Goal: Transaction & Acquisition: Obtain resource

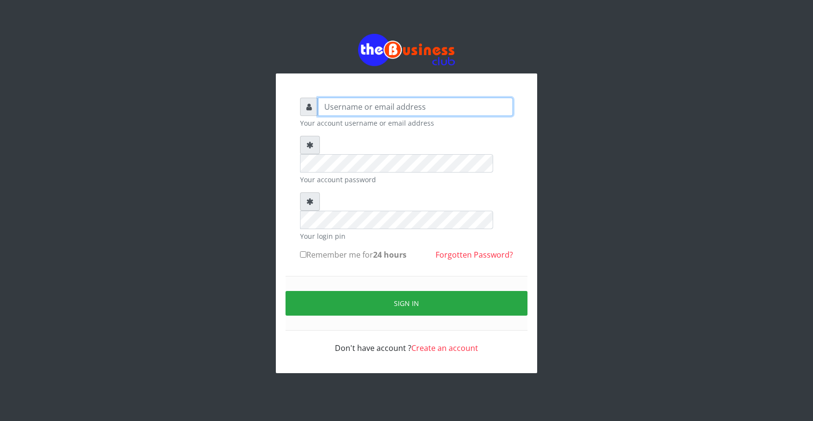
type input "ogooluwaireoluwa@gmail.com"
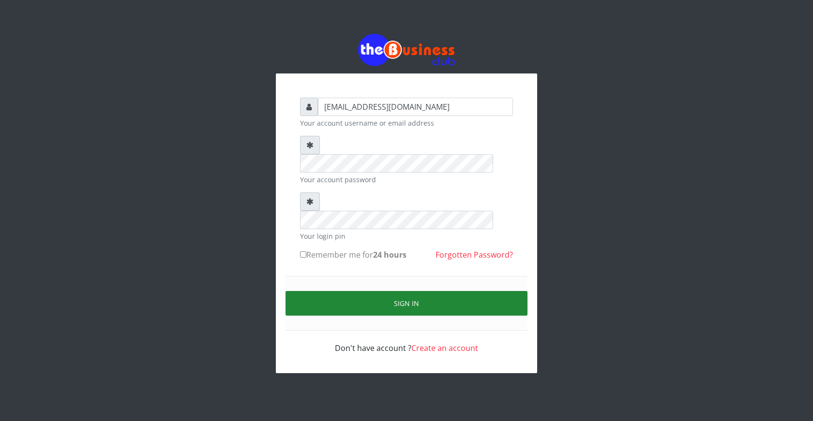
click at [409, 291] on button "Sign in" at bounding box center [406, 303] width 242 height 25
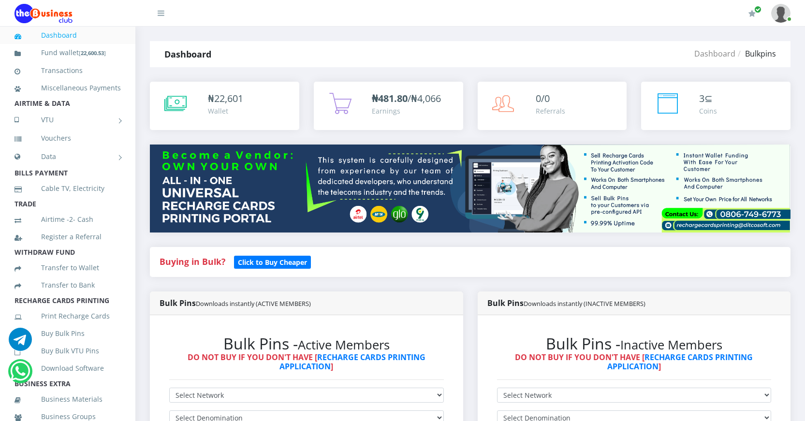
scroll to position [145, 0]
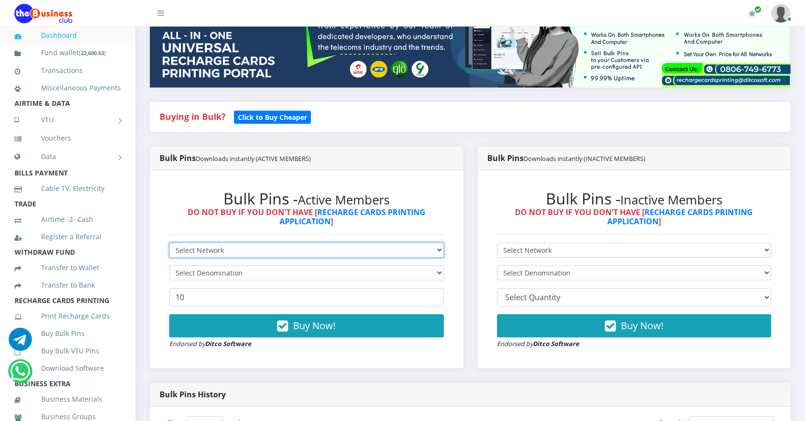
click at [326, 248] on select "Select Network MTN Globacom 9Mobile Airtel" at bounding box center [306, 250] width 275 height 15
select select "MTN"
click at [169, 243] on select "Select Network MTN Globacom 9Mobile Airtel" at bounding box center [306, 250] width 275 height 15
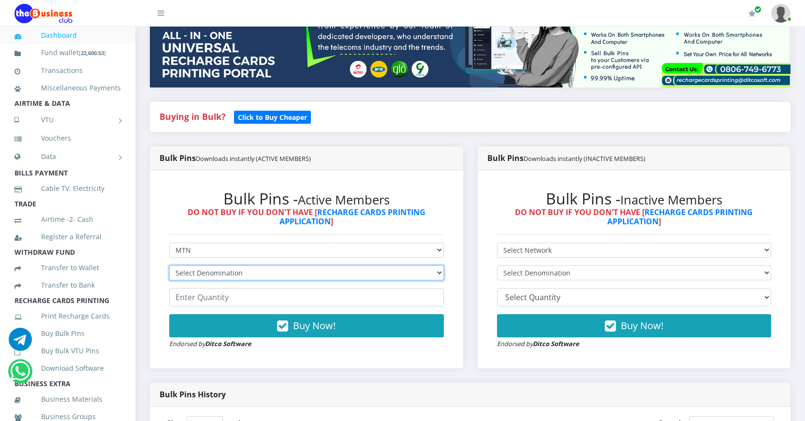
click at [278, 275] on select "Select Denomination MTN NGN100 - ₦96.99 MTN NGN200 - ₦193.98 MTN NGN400 - ₦387.…" at bounding box center [306, 273] width 275 height 15
select select "96.99-100"
click at [169, 266] on select "Select Denomination MTN NGN100 - ₦96.99 MTN NGN200 - ₦193.98 MTN NGN400 - ₦387.…" at bounding box center [306, 273] width 275 height 15
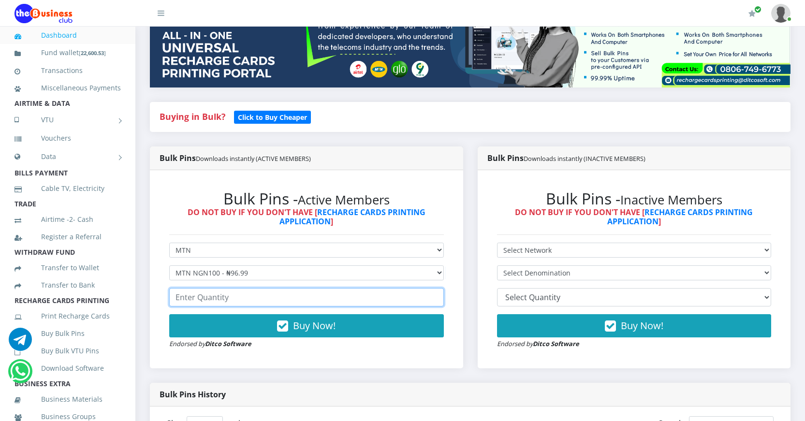
click at [241, 298] on input "number" at bounding box center [306, 297] width 275 height 18
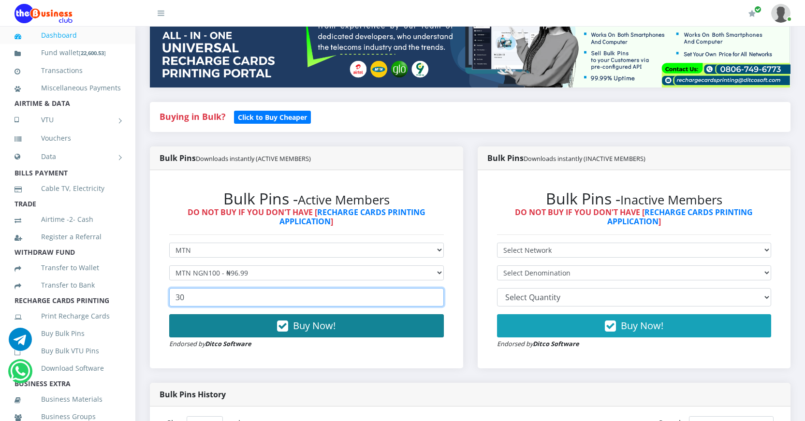
type input "30"
click at [282, 326] on icon "button" at bounding box center [282, 327] width 11 height 10
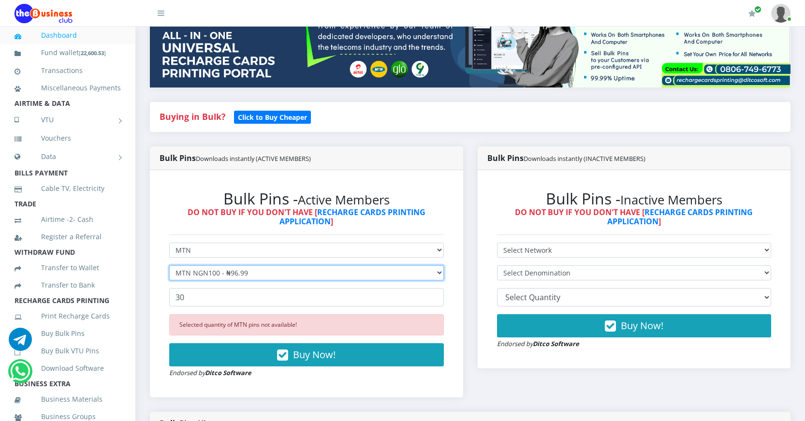
click at [225, 274] on select "Select Denomination MTN NGN100 - ₦96.99 MTN NGN200 - ₦193.98 MTN NGN400 - ₦387.…" at bounding box center [306, 273] width 275 height 15
select select "193.98-200"
click at [169, 266] on select "Select Denomination MTN NGN100 - ₦96.99 MTN NGN200 - ₦193.98 MTN NGN400 - ₦387.…" at bounding box center [306, 273] width 275 height 15
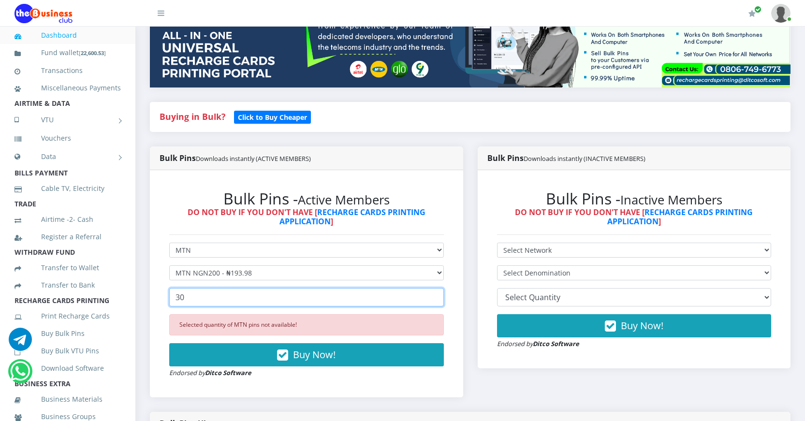
click at [187, 295] on input "30" at bounding box center [306, 297] width 275 height 18
drag, startPoint x: 187, startPoint y: 295, endPoint x: 169, endPoint y: 293, distance: 17.5
click at [169, 293] on input "30" at bounding box center [306, 297] width 275 height 18
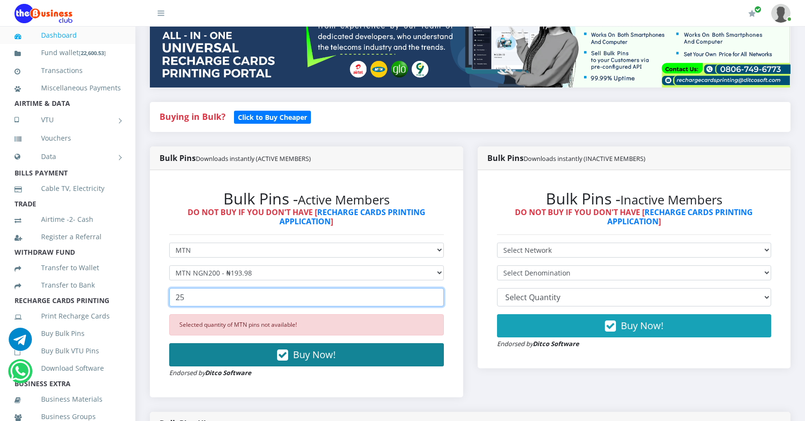
type input "25"
click at [282, 353] on icon "button" at bounding box center [282, 356] width 11 height 10
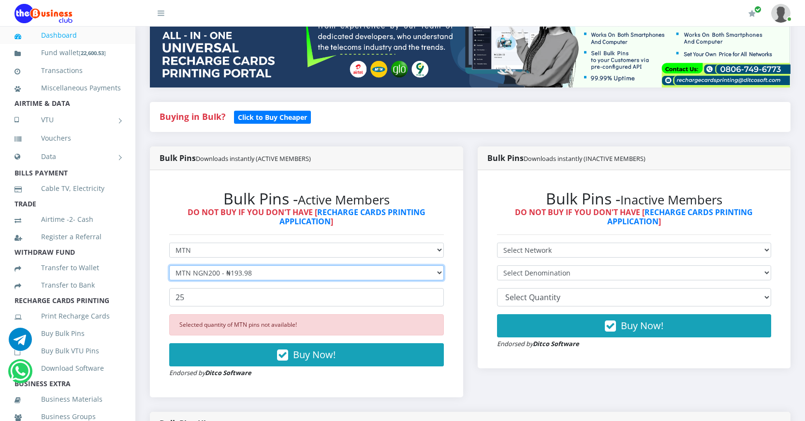
click at [266, 273] on select "Select Denomination MTN NGN100 - ₦96.99 MTN NGN200 - ₦193.98 MTN NGN400 - ₦387.…" at bounding box center [306, 273] width 275 height 15
select select "484.95-500"
click at [169, 266] on select "Select Denomination MTN NGN100 - ₦96.99 MTN NGN200 - ₦193.98 MTN NGN400 - ₦387.…" at bounding box center [306, 273] width 275 height 15
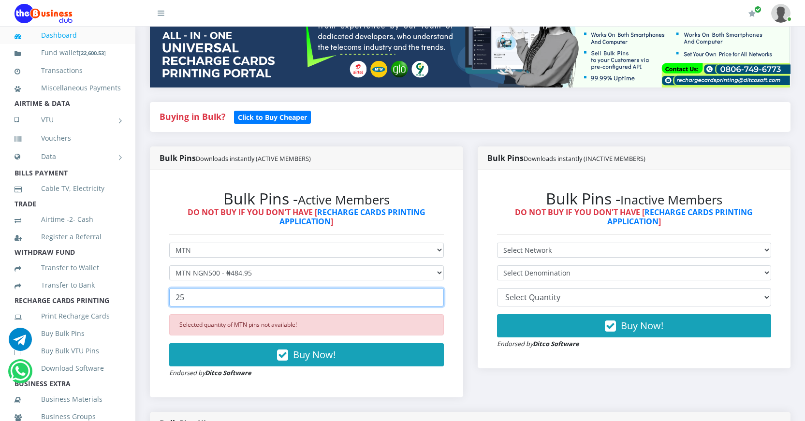
click at [187, 298] on input "25" at bounding box center [306, 297] width 275 height 18
drag, startPoint x: 191, startPoint y: 296, endPoint x: 166, endPoint y: 295, distance: 24.7
click at [166, 295] on div "Bulk Pins - Active Members DO NOT BUY IF YOU DON'T HAVE [ RECHARGE CARDS PRINTI…" at bounding box center [307, 284] width 294 height 208
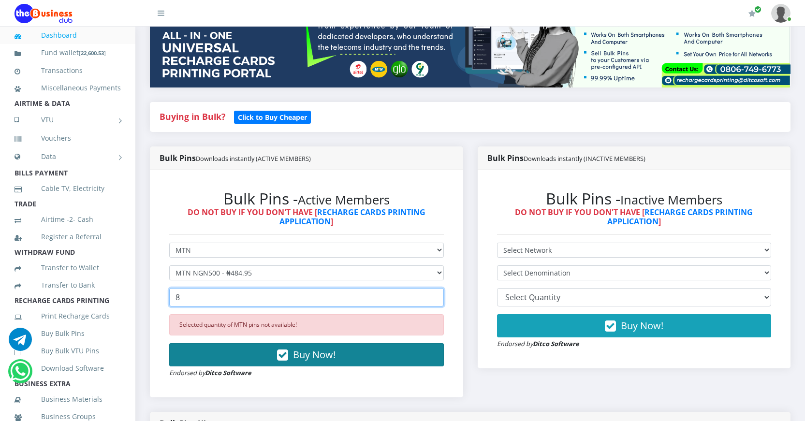
type input "8"
click at [282, 355] on icon "button" at bounding box center [282, 356] width 11 height 10
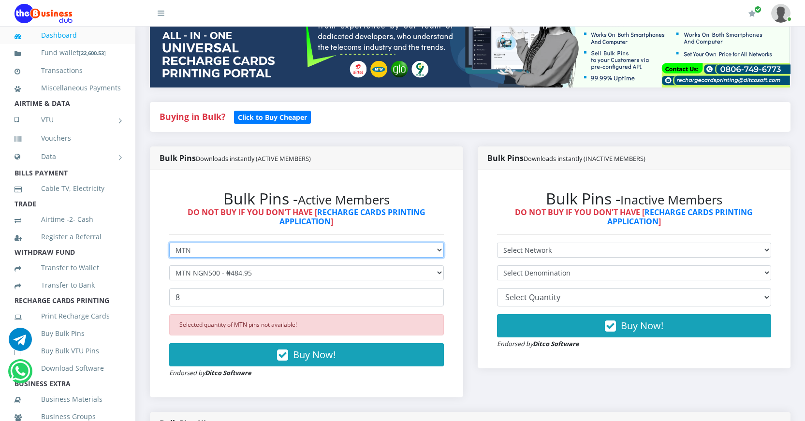
click at [214, 251] on select "Select Network MTN Globacom 9Mobile Airtel" at bounding box center [306, 250] width 275 height 15
select select "Airtel"
click at [169, 243] on select "Select Network MTN Globacom 9Mobile Airtel" at bounding box center [306, 250] width 275 height 15
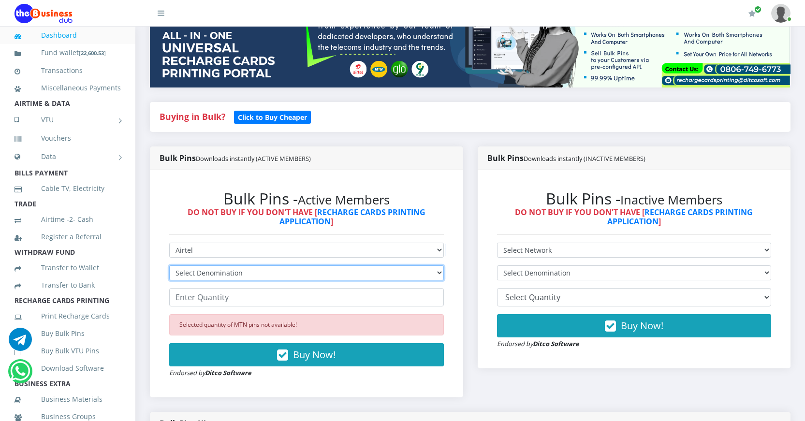
click at [226, 272] on select "Select Denomination Airtel NGN100 - ₦96.38 Airtel NGN200 - ₦192.76 Airtel NGN50…" at bounding box center [306, 273] width 275 height 15
select select "96.38-100"
click at [169, 266] on select "Select Denomination Airtel NGN100 - ₦96.38 Airtel NGN200 - ₦192.76 Airtel NGN50…" at bounding box center [306, 273] width 275 height 15
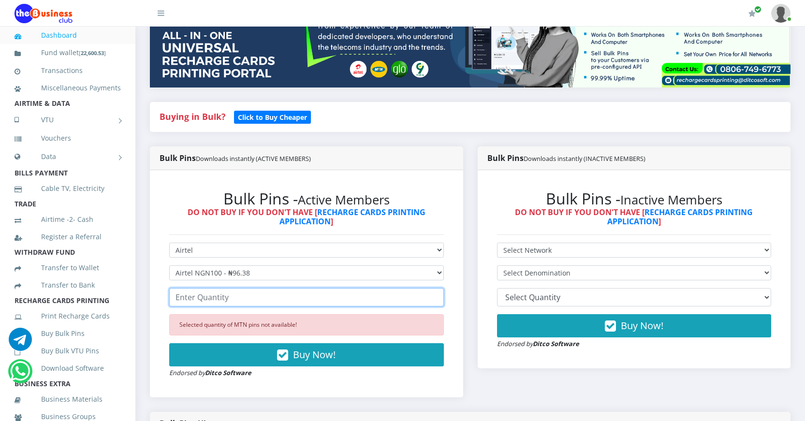
click at [248, 298] on input "number" at bounding box center [306, 297] width 275 height 18
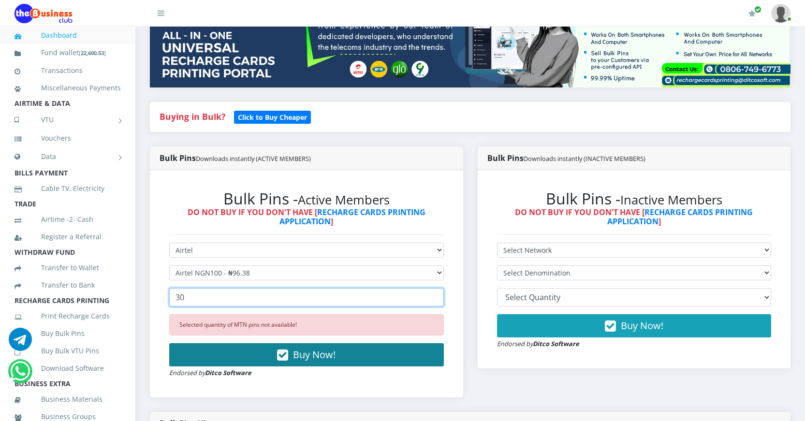
type input "30"
click at [287, 353] on icon "button" at bounding box center [282, 356] width 11 height 10
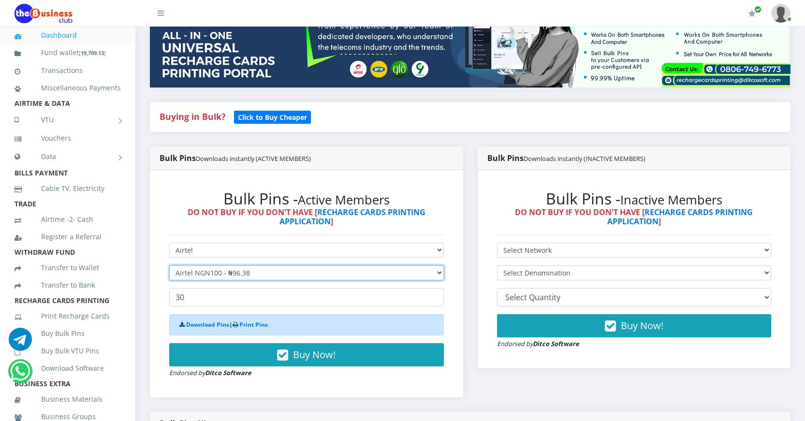
click at [260, 275] on select "Select Denomination Airtel NGN100 - ₦96.38 Airtel NGN200 - ₦192.76 Airtel NGN50…" at bounding box center [306, 273] width 275 height 15
select select "192.76-200"
click at [169, 266] on select "Select Denomination Airtel NGN100 - ₦96.38 Airtel NGN200 - ₦192.76 Airtel NGN50…" at bounding box center [306, 273] width 275 height 15
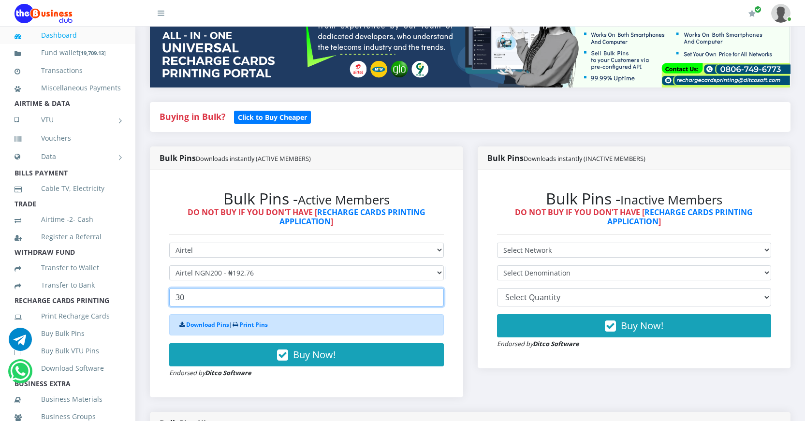
drag, startPoint x: 191, startPoint y: 297, endPoint x: 176, endPoint y: 298, distance: 15.5
click at [176, 298] on input "30" at bounding box center [306, 297] width 275 height 18
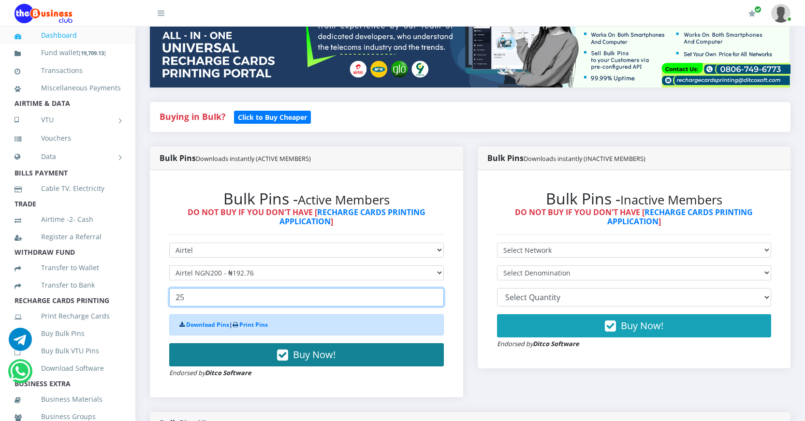
type input "25"
click at [282, 353] on icon "button" at bounding box center [282, 356] width 11 height 10
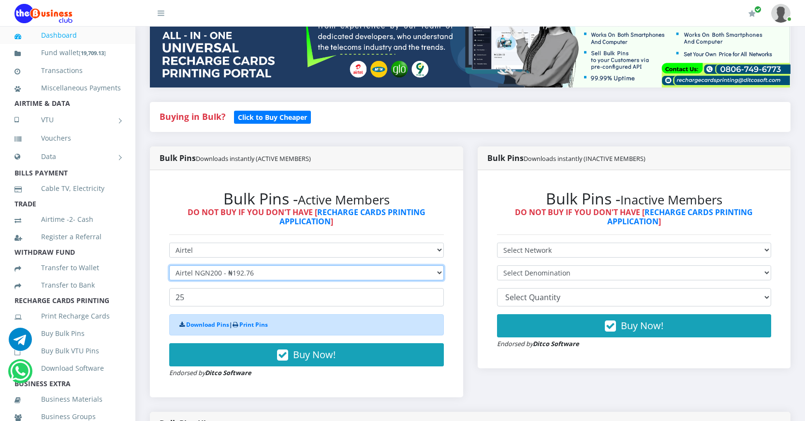
click at [263, 271] on select "Select Denomination Airtel NGN100 - ₦96.38 Airtel NGN200 - ₦192.76 Airtel NGN50…" at bounding box center [306, 273] width 275 height 15
select select "481.9-500"
click at [169, 266] on select "Select Denomination Airtel NGN100 - ₦96.38 Airtel NGN200 - ₦192.76 Airtel NGN50…" at bounding box center [306, 273] width 275 height 15
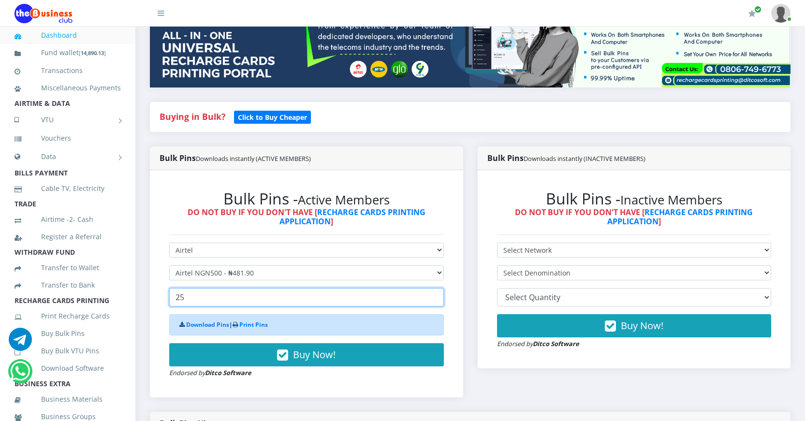
drag, startPoint x: 217, startPoint y: 295, endPoint x: 166, endPoint y: 295, distance: 50.8
click at [166, 295] on div "Bulk Pins - Active Members DO NOT BUY IF YOU DON'T HAVE [ RECHARGE CARDS PRINTI…" at bounding box center [307, 284] width 294 height 208
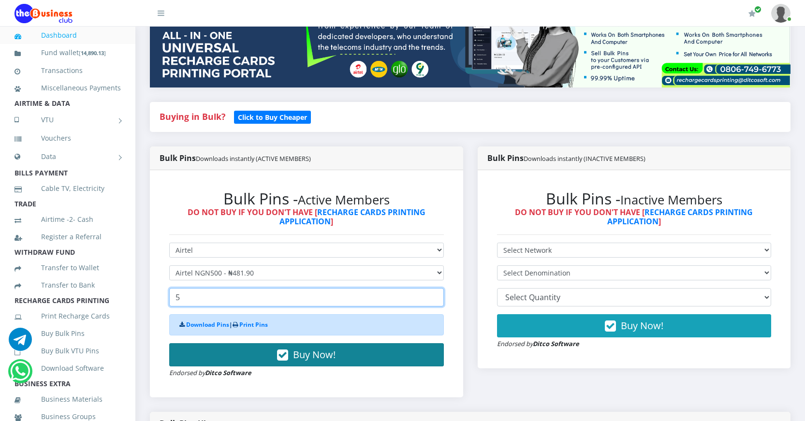
type input "5"
click at [285, 353] on icon "button" at bounding box center [282, 356] width 11 height 10
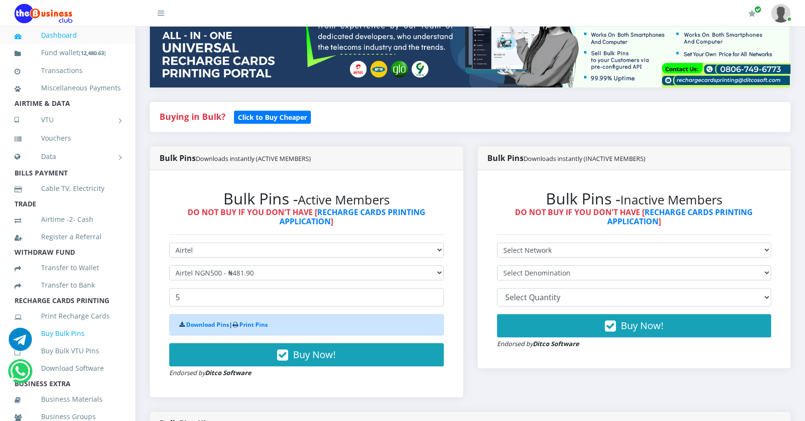
click at [70, 345] on link "Buy Bulk Pins" at bounding box center [68, 334] width 106 height 22
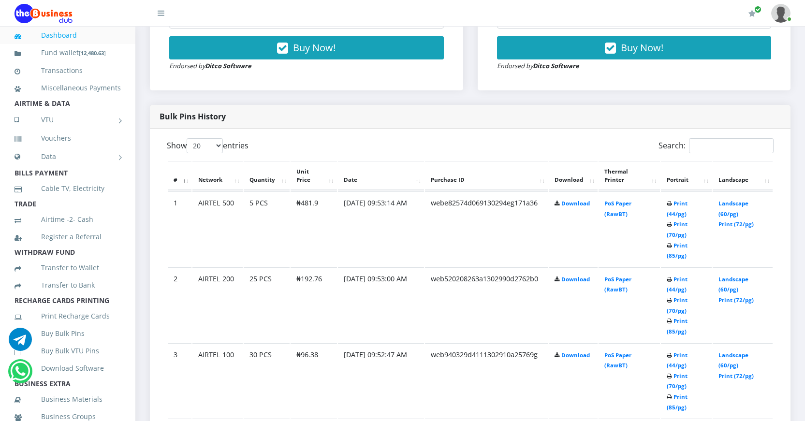
scroll to position [484, 0]
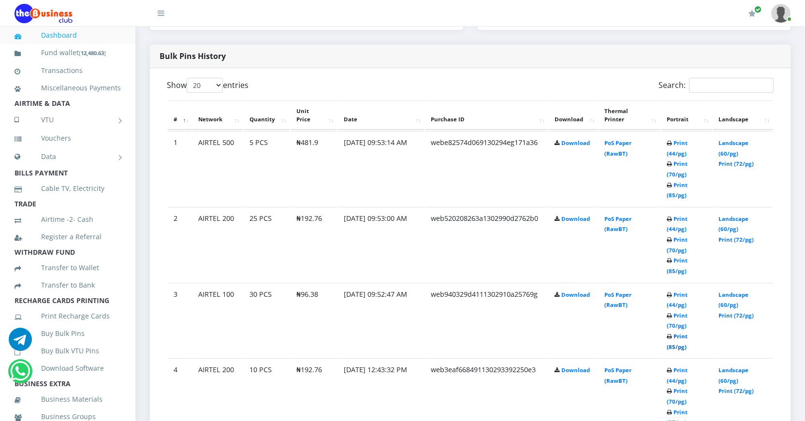
click at [670, 344] on link "Print (85/pg)" at bounding box center [677, 342] width 21 height 18
click at [671, 269] on link "Print (85/pg)" at bounding box center [677, 266] width 21 height 18
click at [672, 195] on link "Print (85/pg)" at bounding box center [677, 190] width 21 height 18
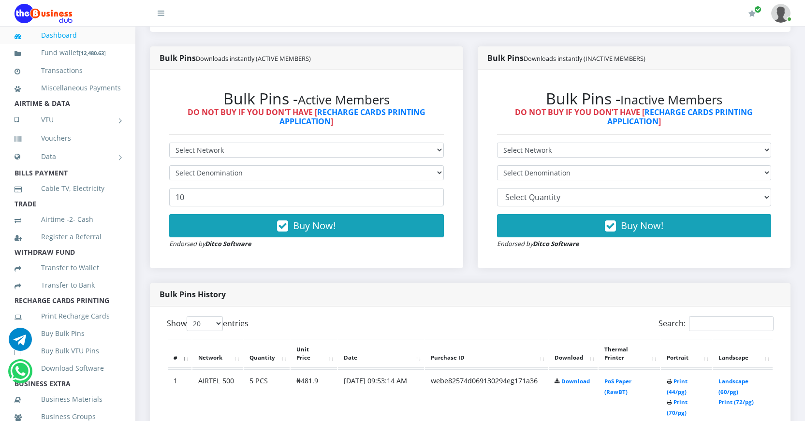
scroll to position [242, 0]
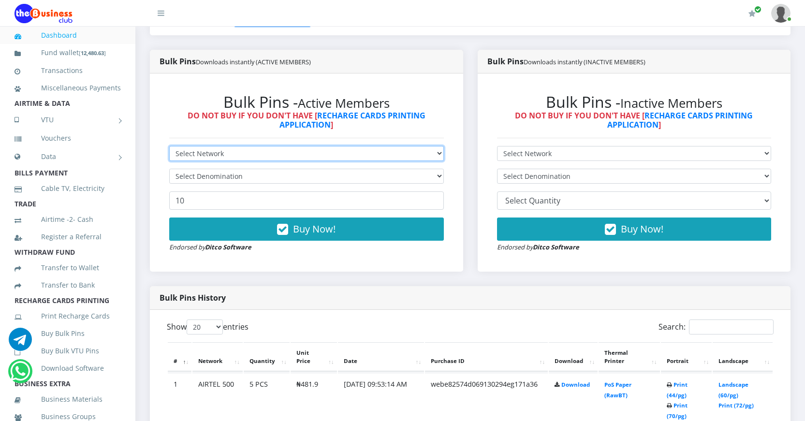
click at [348, 153] on select "Select Network MTN Globacom 9Mobile Airtel" at bounding box center [306, 153] width 275 height 15
select select "MTN"
click at [169, 146] on select "Select Network MTN Globacom 9Mobile Airtel" at bounding box center [306, 153] width 275 height 15
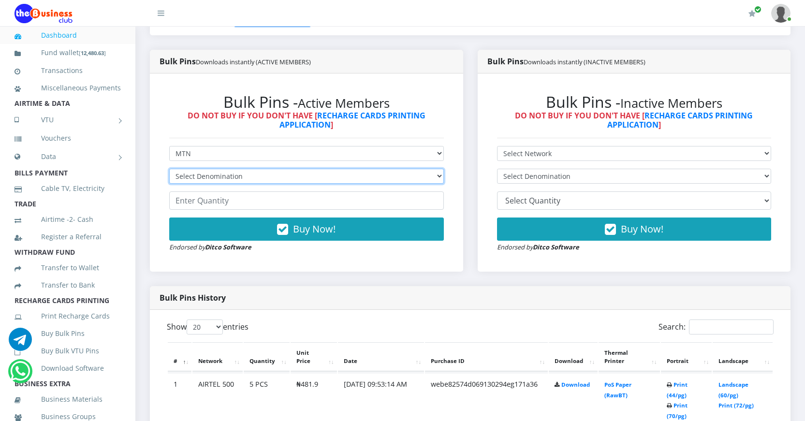
click at [267, 178] on select "Select Denomination MTN NGN100 - ₦96.99 MTN NGN200 - ₦193.98 MTN NGN400 - ₦387.…" at bounding box center [306, 176] width 275 height 15
select select "193.98-200"
click at [169, 169] on select "Select Denomination MTN NGN100 - ₦96.99 MTN NGN200 - ₦193.98 MTN NGN400 - ₦387.…" at bounding box center [306, 176] width 275 height 15
click at [211, 201] on input "number" at bounding box center [306, 201] width 275 height 18
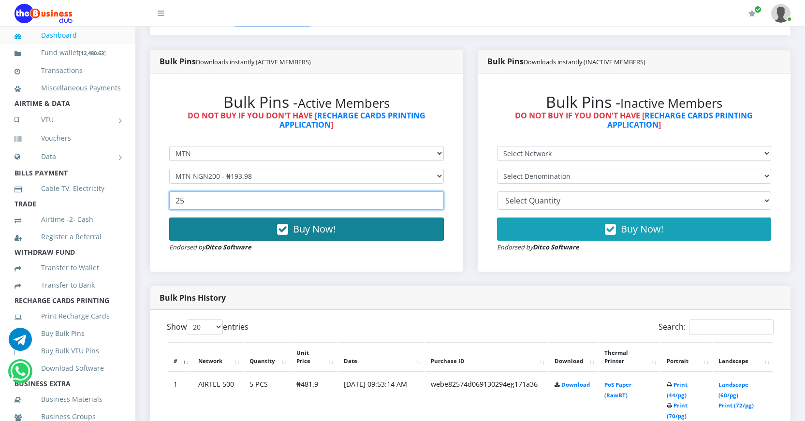
type input "25"
click at [288, 229] on icon "button" at bounding box center [282, 230] width 11 height 10
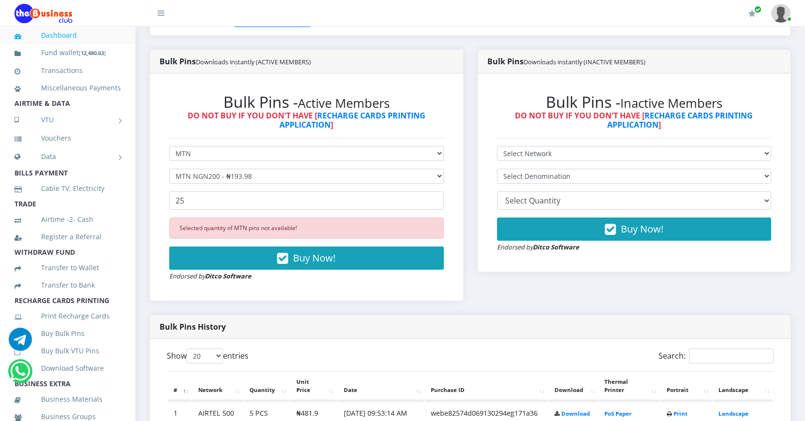
click at [54, 36] on link "Dashboard" at bounding box center [68, 35] width 106 height 22
